Goal: Task Accomplishment & Management: Manage account settings

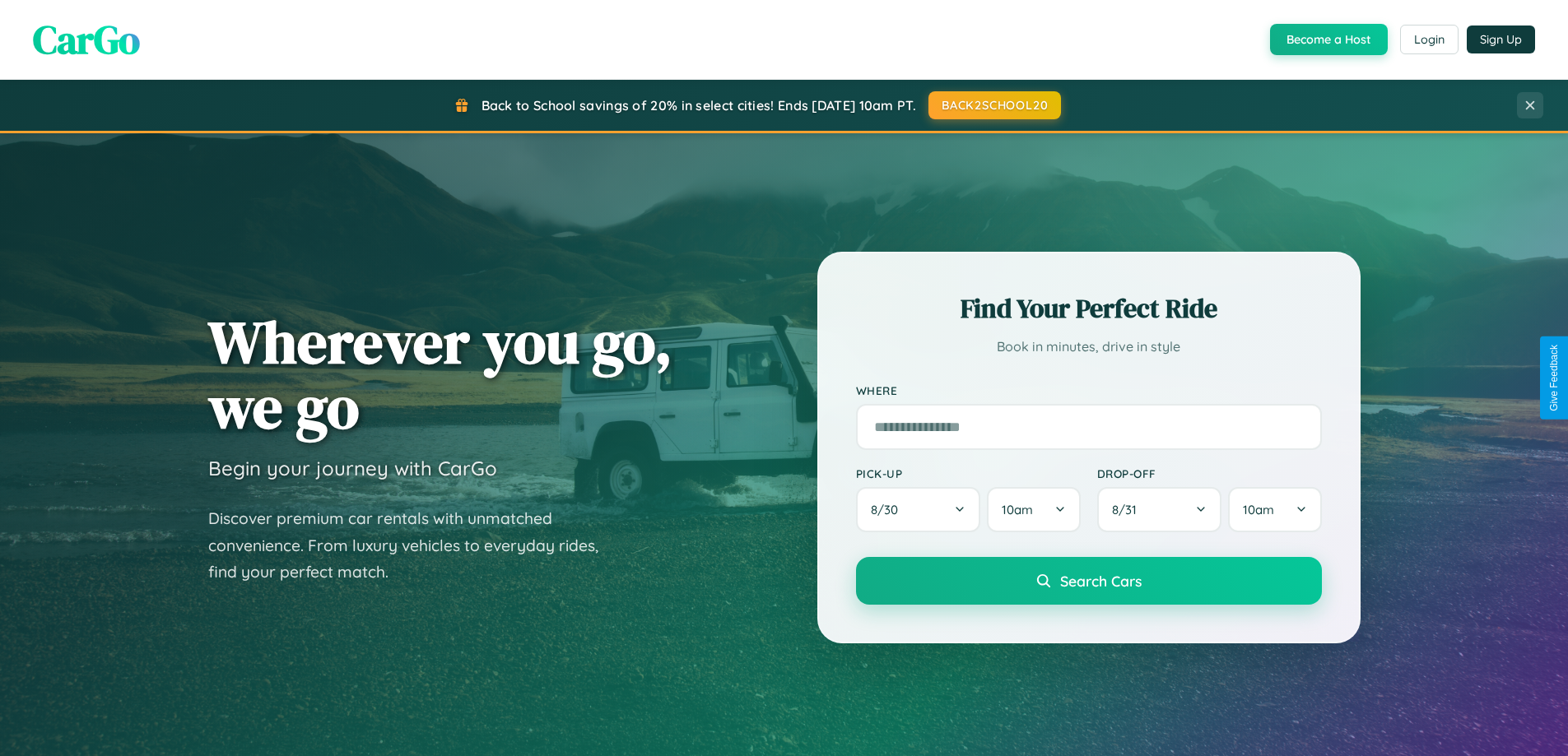
scroll to position [1133, 0]
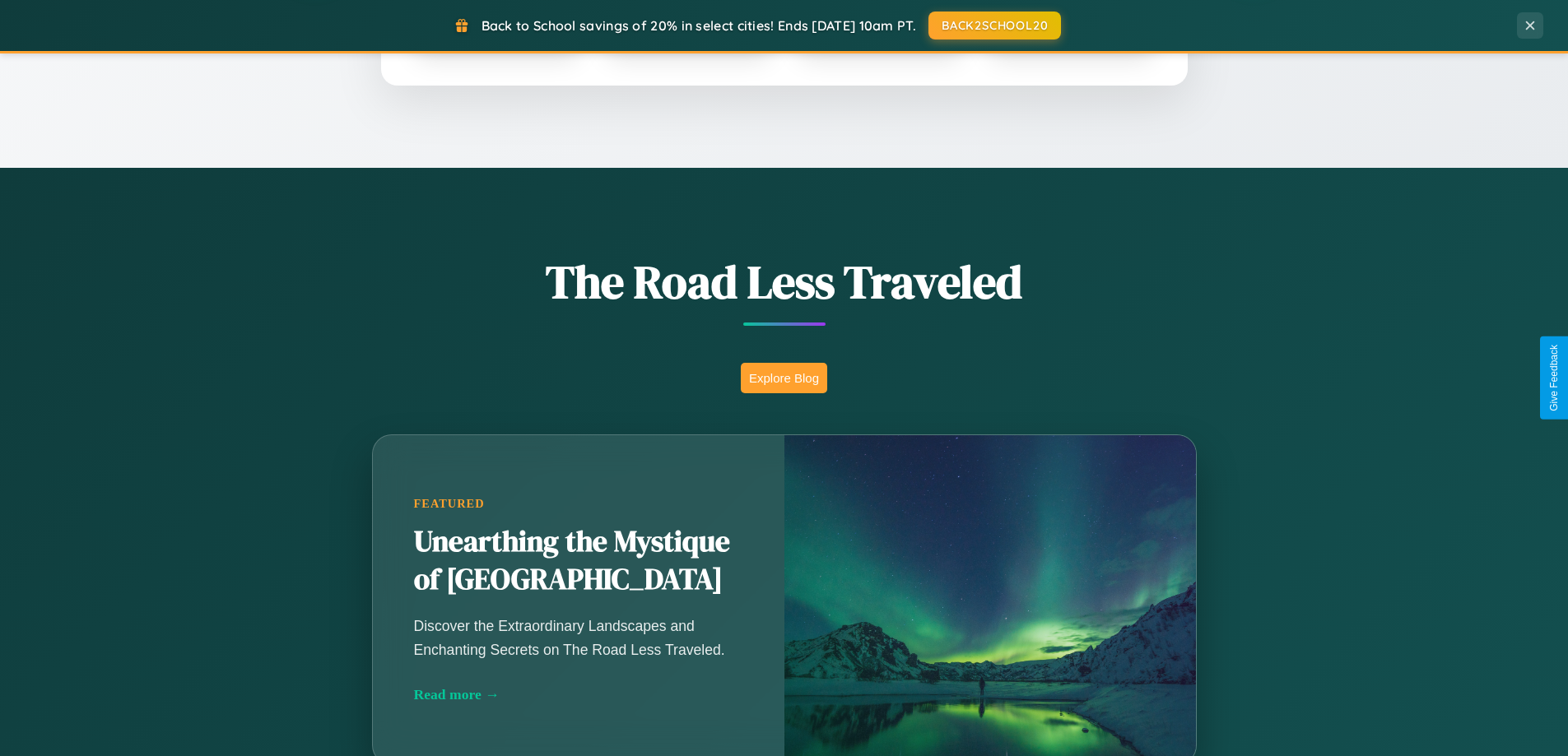
click at [784, 378] on button "Explore Blog" at bounding box center [784, 378] width 87 height 30
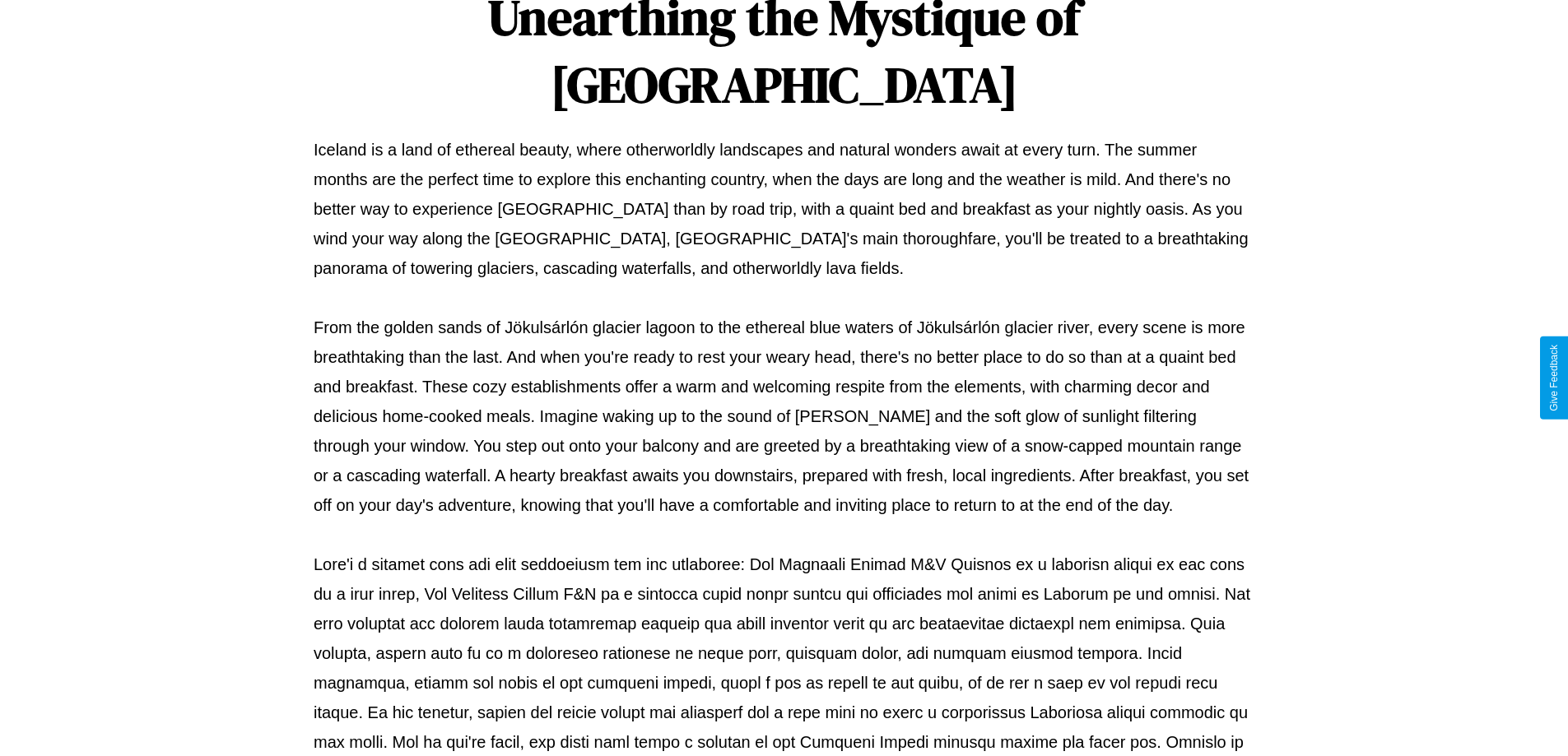
scroll to position [533, 0]
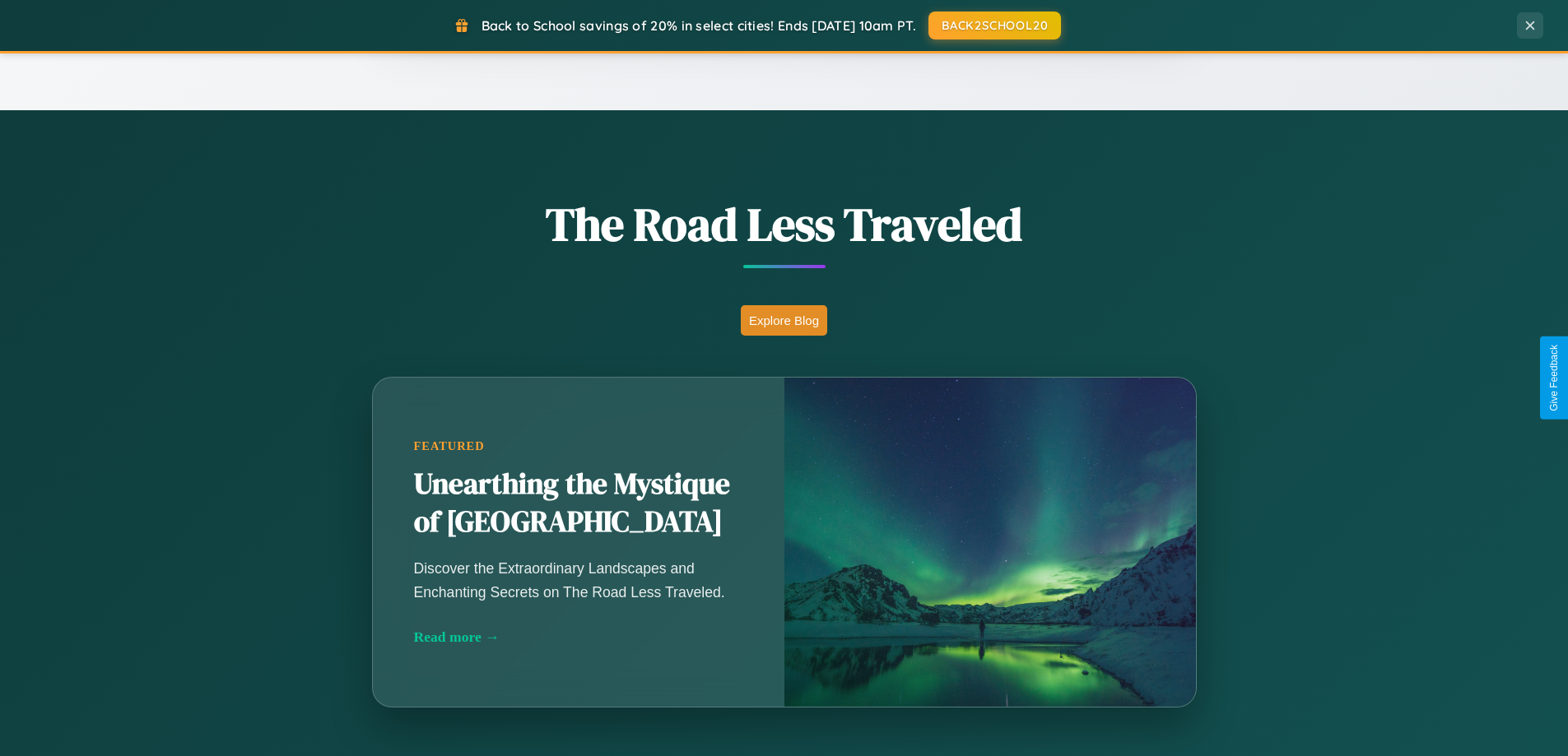
scroll to position [3166, 0]
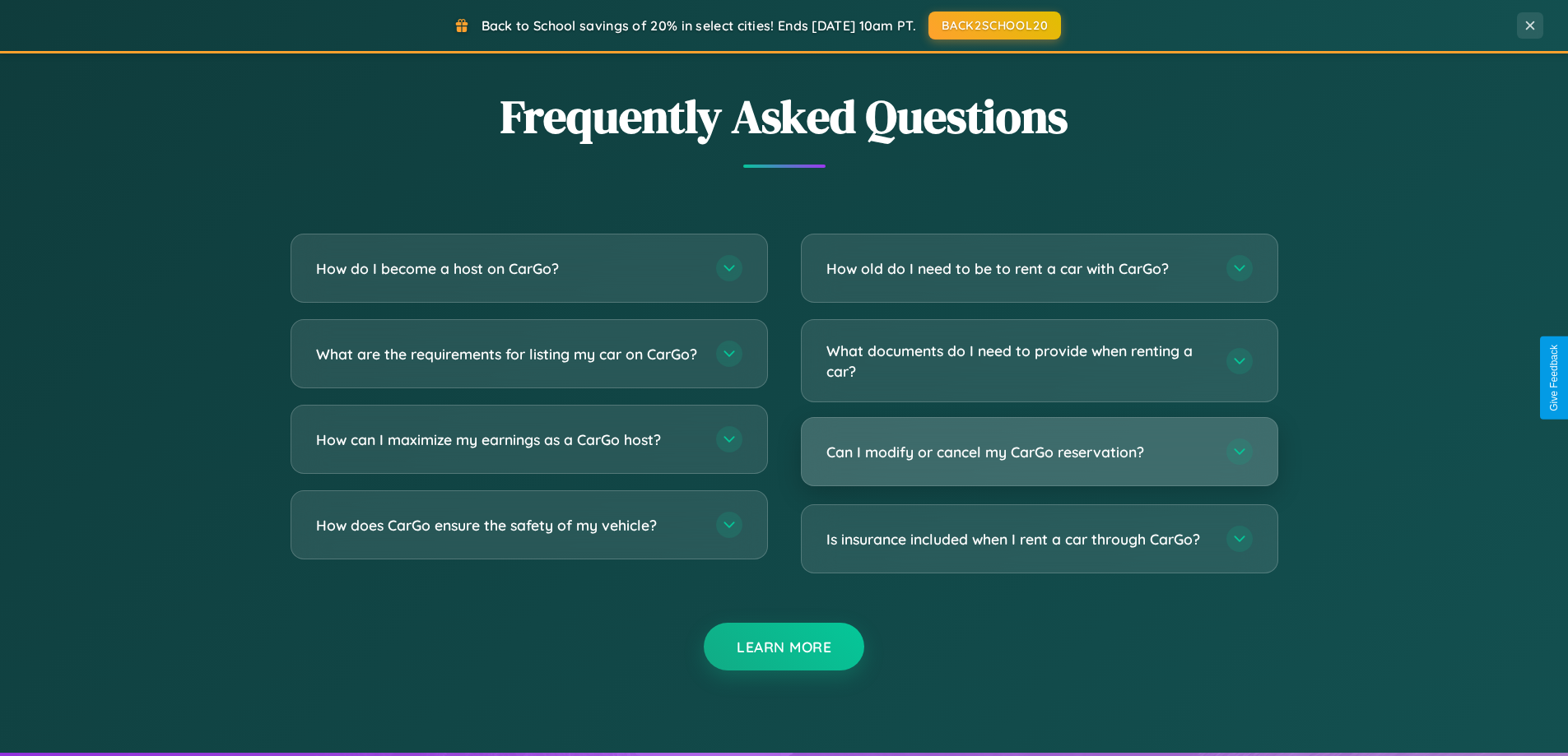
click at [1039, 453] on h3 "Can I modify or cancel my CarGo reservation?" at bounding box center [1018, 452] width 383 height 20
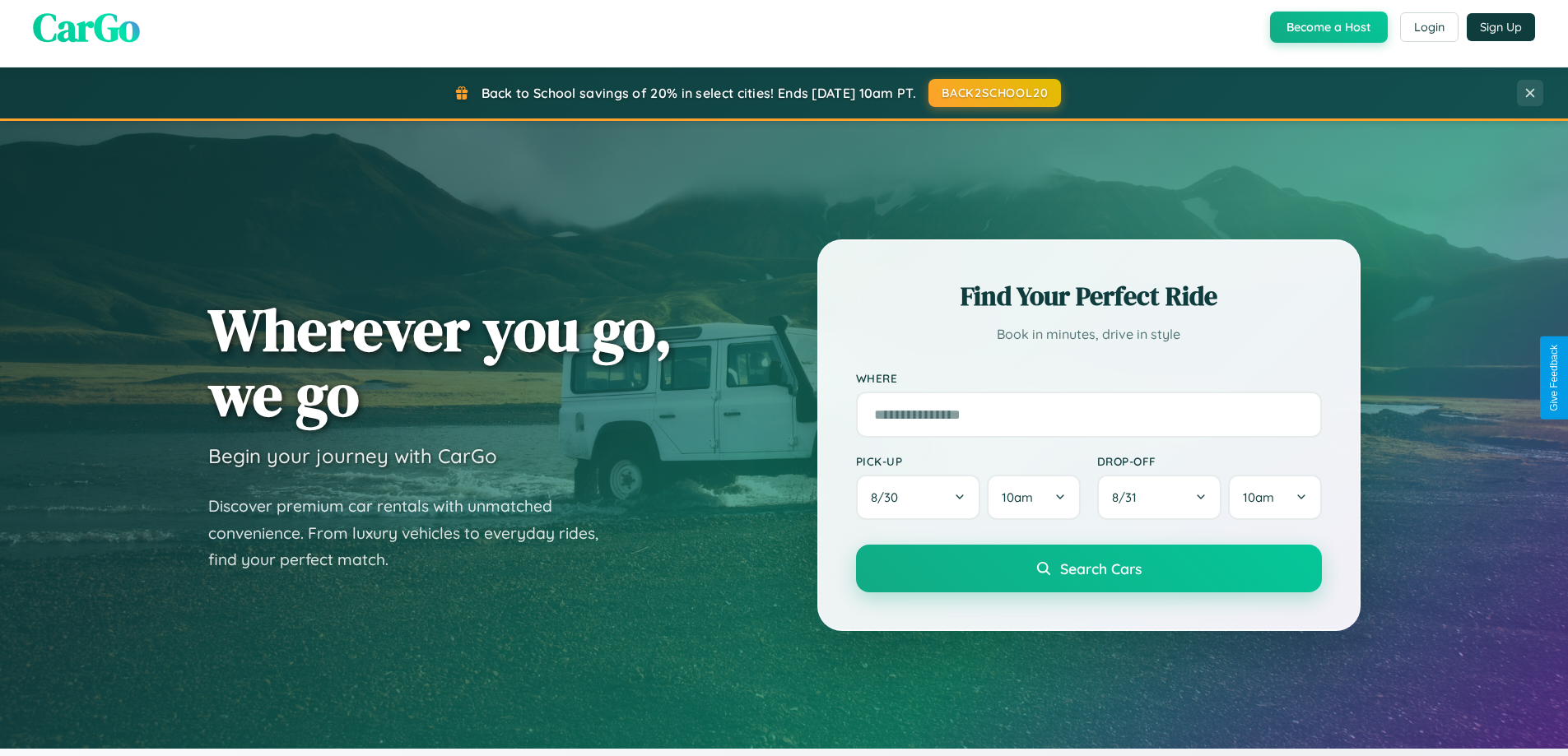
scroll to position [0, 0]
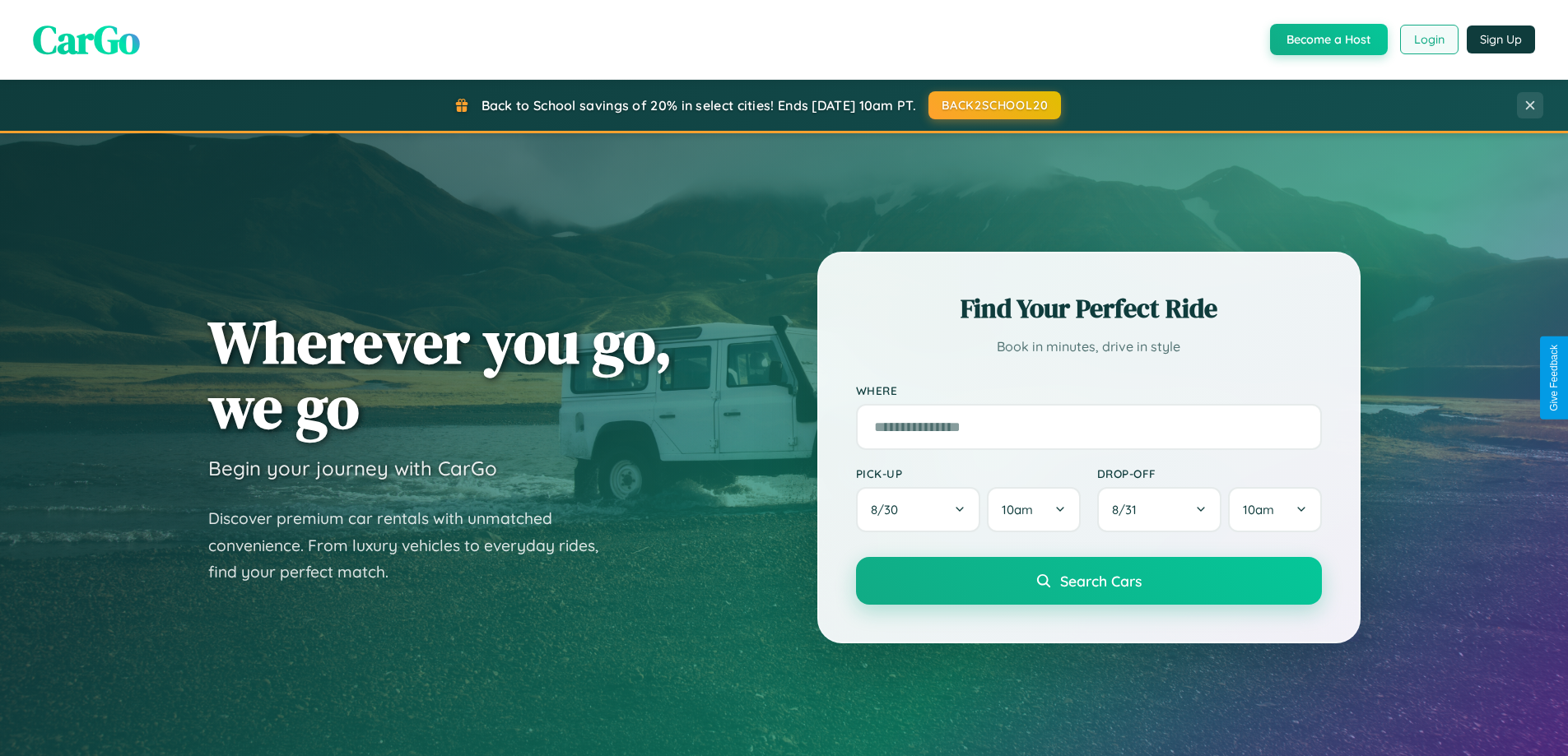
click at [1428, 39] on button "Login" at bounding box center [1429, 39] width 59 height 29
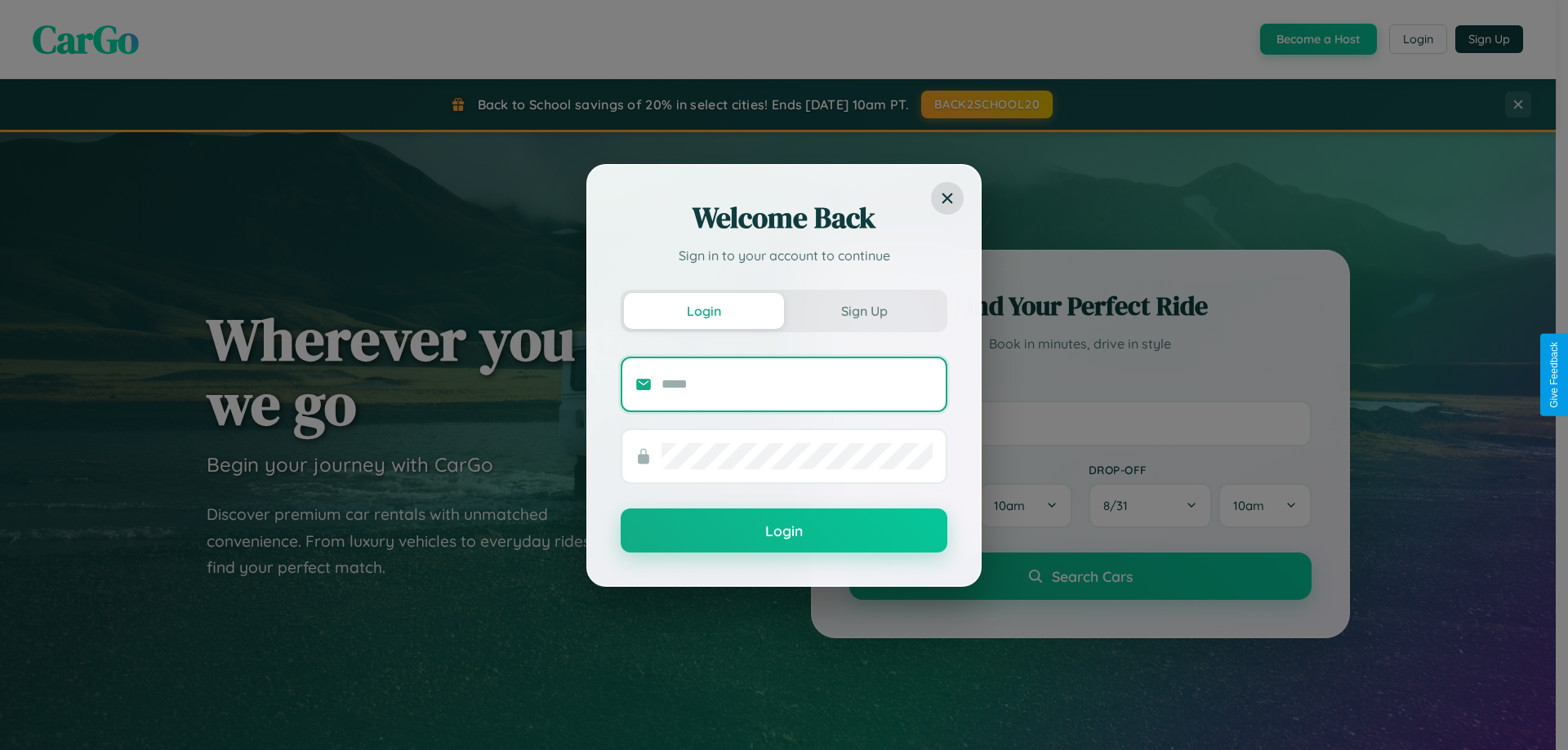
click at [797, 383] on input "text" at bounding box center [797, 384] width 271 height 26
type input "**********"
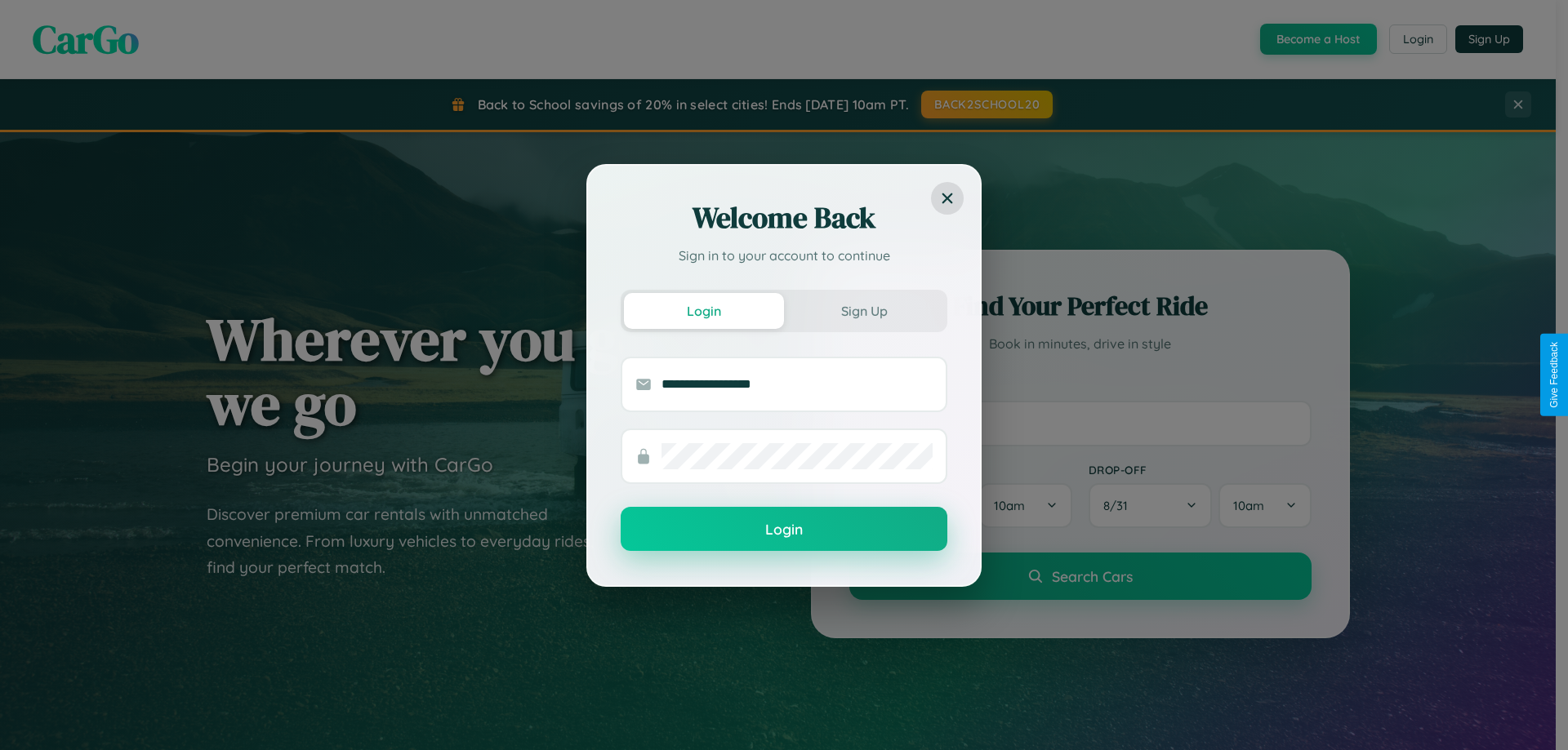
click at [784, 529] on button "Login" at bounding box center [783, 529] width 326 height 45
